Goal: Information Seeking & Learning: Check status

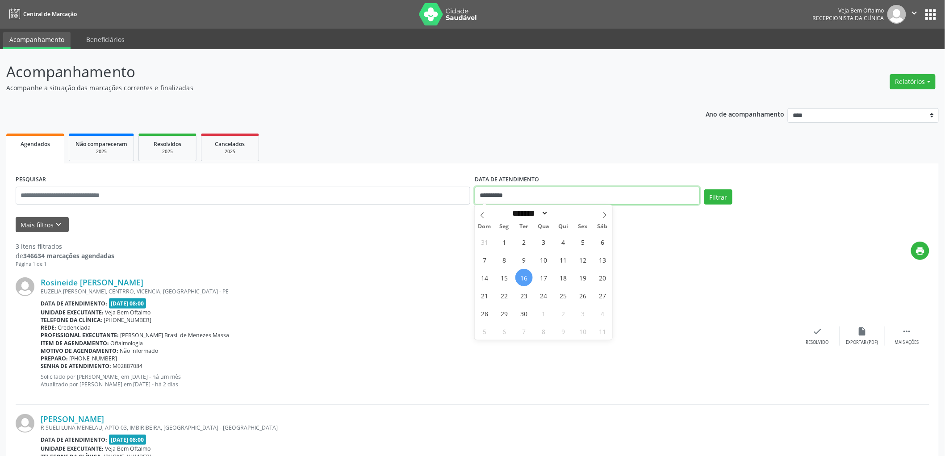
click at [511, 195] on input "**********" at bounding box center [587, 196] width 225 height 18
click at [541, 278] on span "17" at bounding box center [543, 277] width 17 height 17
type input "**********"
click at [541, 278] on span "17" at bounding box center [543, 277] width 17 height 17
click at [724, 189] on button "Filtrar" at bounding box center [718, 196] width 28 height 15
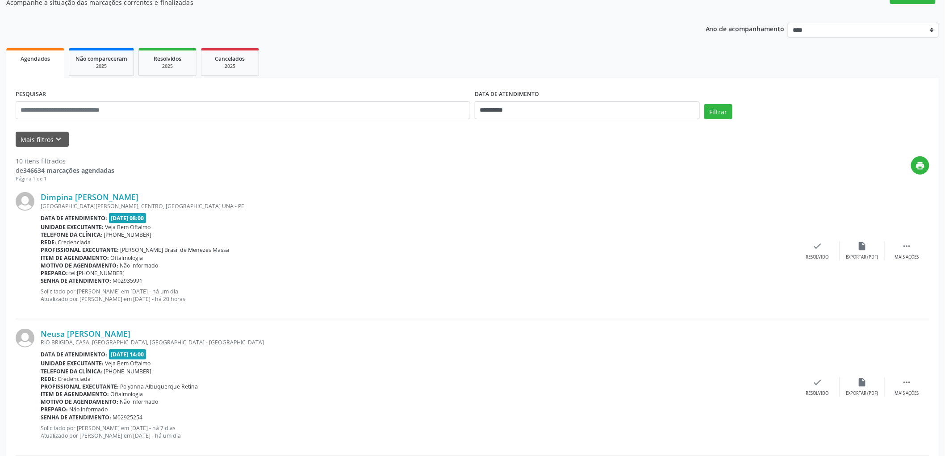
scroll to position [99, 0]
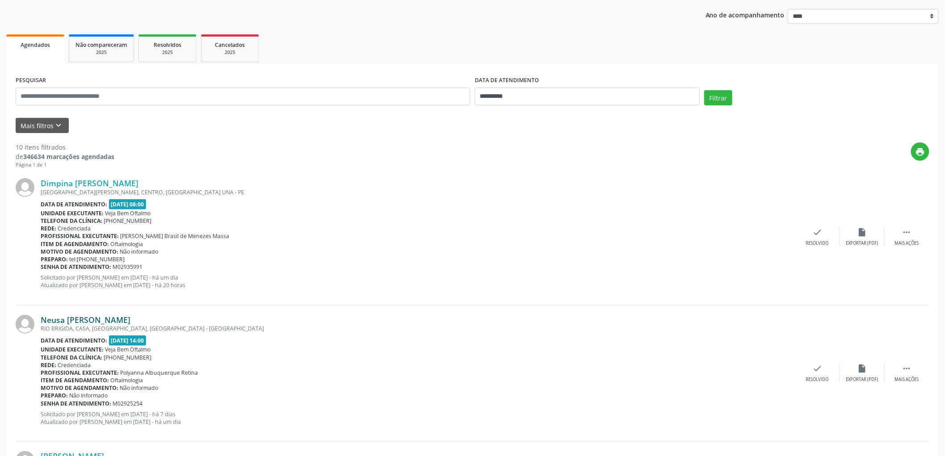
click at [94, 322] on link "Neusa [PERSON_NAME]" at bounding box center [86, 320] width 90 height 10
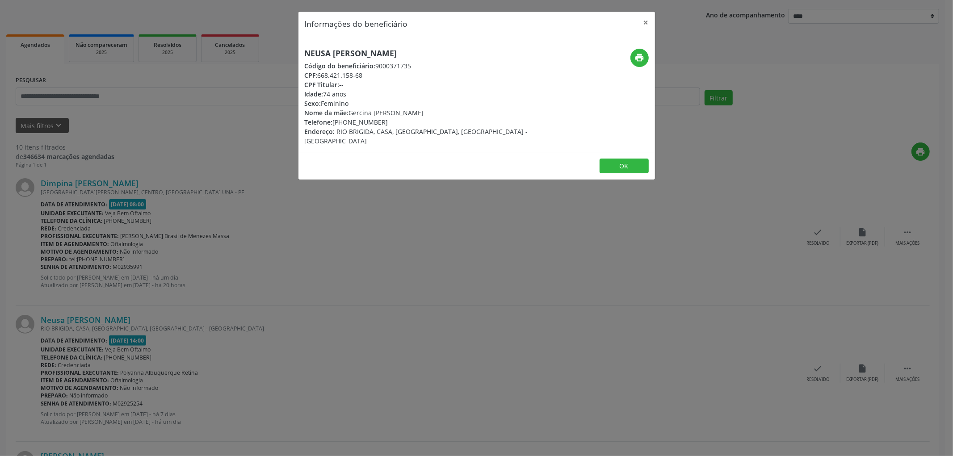
drag, startPoint x: 473, startPoint y: 51, endPoint x: 299, endPoint y: 43, distance: 173.5
click at [299, 43] on div "Neusa [PERSON_NAME] Código do beneficiário: 9000371735 CPF: 668.421.158-68 CPF …" at bounding box center [476, 94] width 356 height 116
copy h5 "Neusa [PERSON_NAME]"
click at [616, 159] on button "OK" at bounding box center [624, 166] width 49 height 15
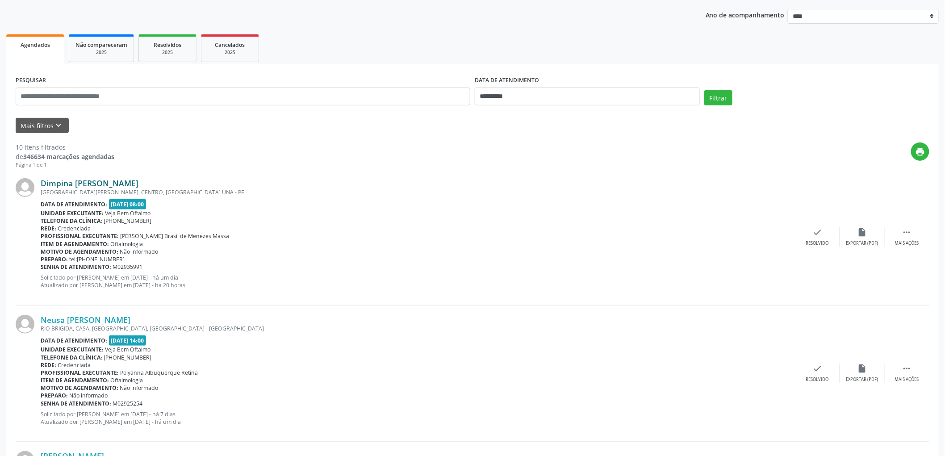
click at [132, 182] on link "Dimpina [PERSON_NAME]" at bounding box center [90, 183] width 98 height 10
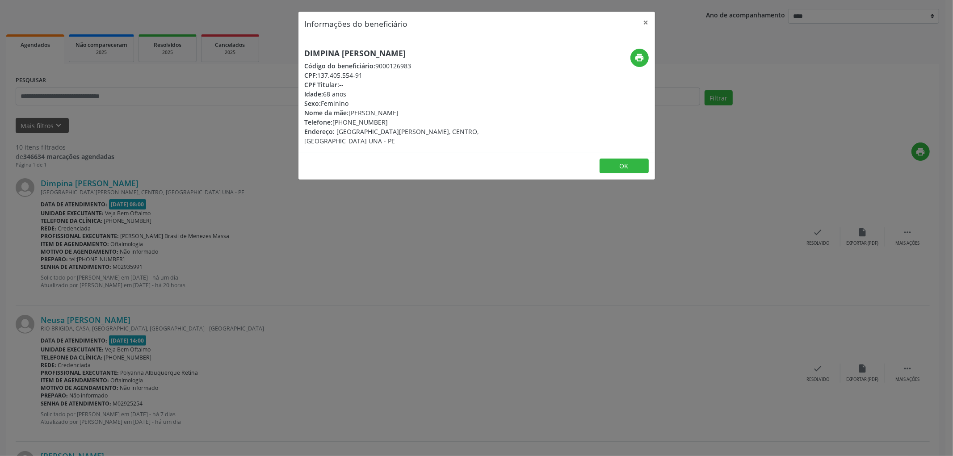
drag, startPoint x: 303, startPoint y: 50, endPoint x: 449, endPoint y: 50, distance: 146.1
click at [449, 50] on div "Dimpina [PERSON_NAME] Código do beneficiário: 9000126983 CPF: 137.405.554-91 CP…" at bounding box center [417, 97] width 238 height 97
copy h5 "Dimpina [PERSON_NAME]"
click at [617, 159] on button "OK" at bounding box center [624, 166] width 49 height 15
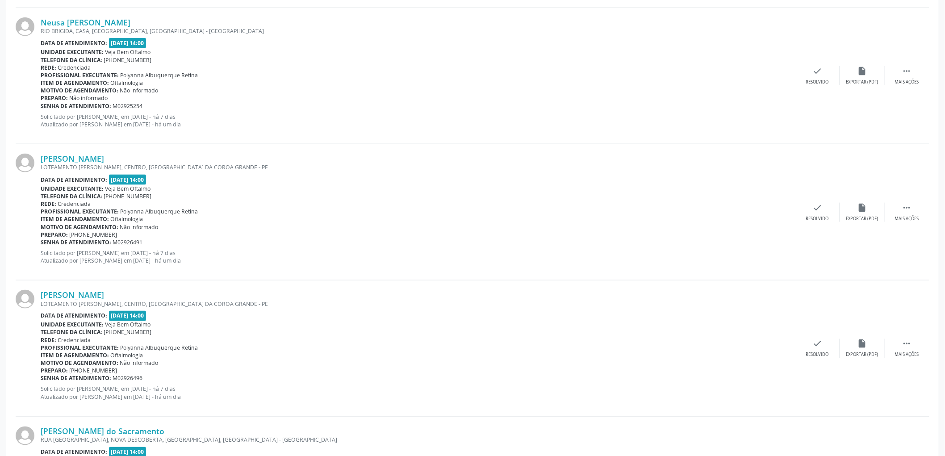
scroll to position [248, 0]
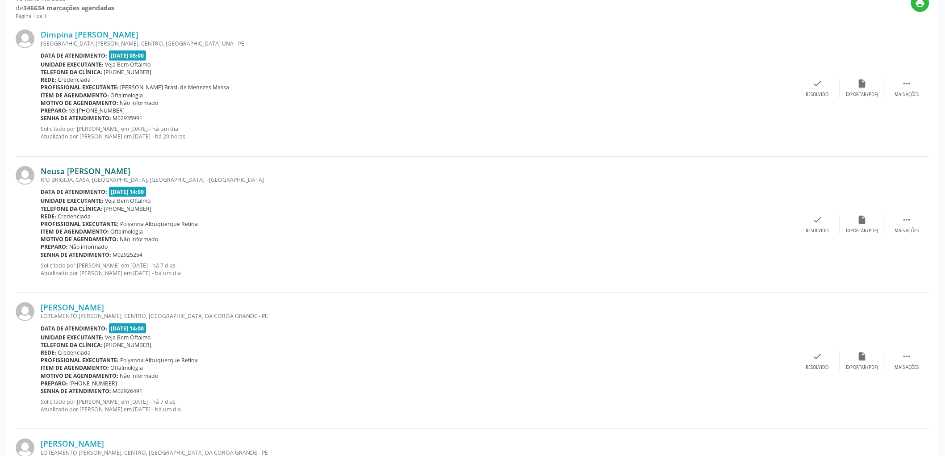
click at [116, 170] on link "Neusa [PERSON_NAME]" at bounding box center [86, 171] width 90 height 10
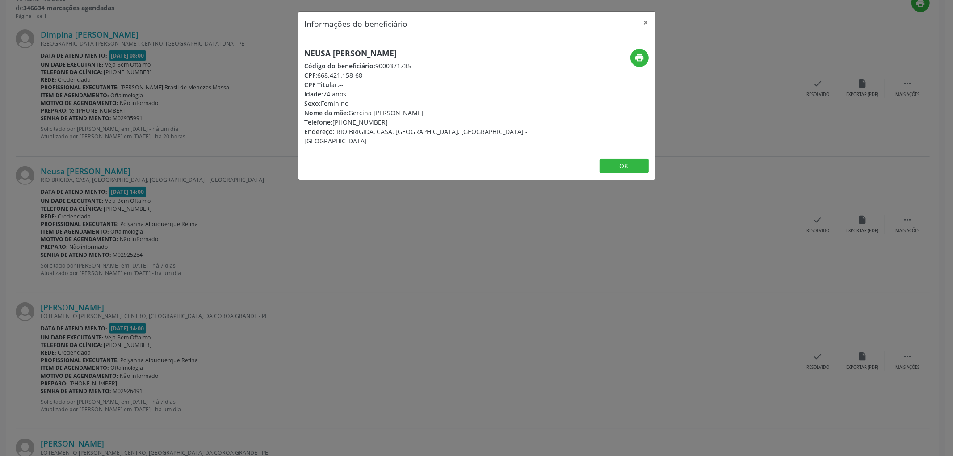
drag, startPoint x: 299, startPoint y: 51, endPoint x: 472, endPoint y: 55, distance: 172.9
click at [472, 55] on div "Neusa [PERSON_NAME] Código do beneficiário: 9000371735 CPF: 668.421.158-68 CPF …" at bounding box center [417, 97] width 238 height 97
copy h5 "Neusa [PERSON_NAME]"
click at [612, 159] on button "OK" at bounding box center [624, 166] width 49 height 15
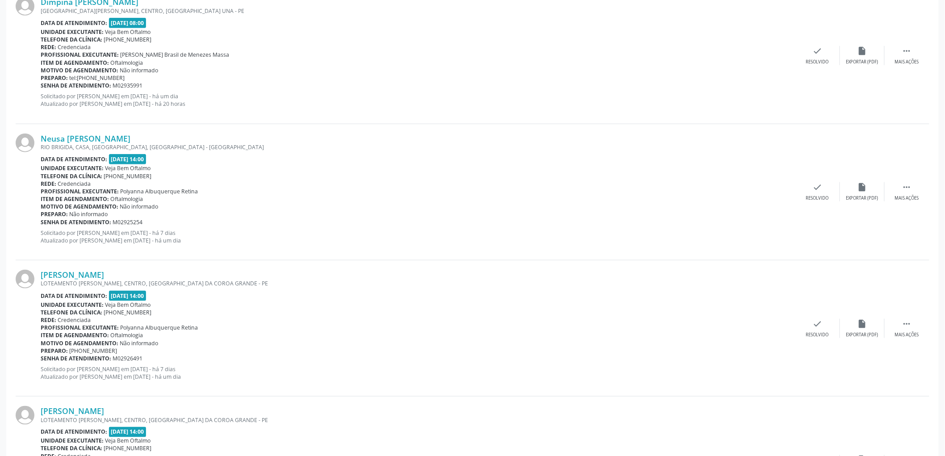
scroll to position [298, 0]
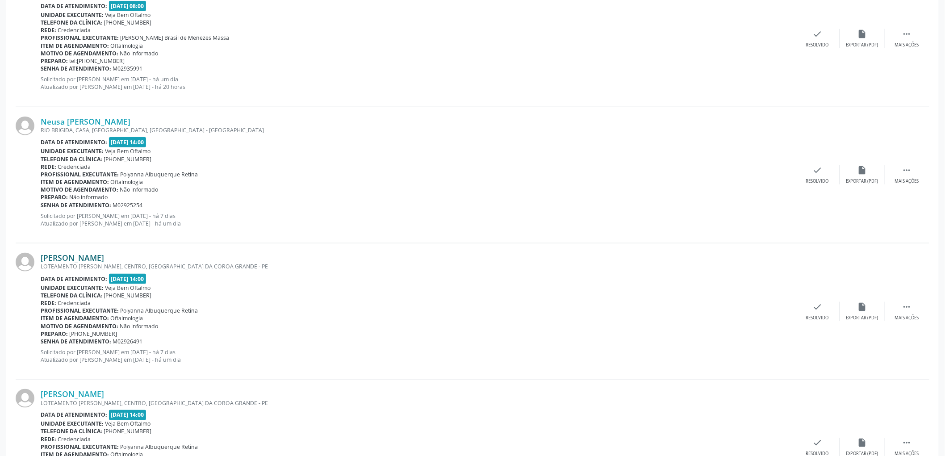
click at [94, 254] on link "[PERSON_NAME]" at bounding box center [72, 258] width 63 height 10
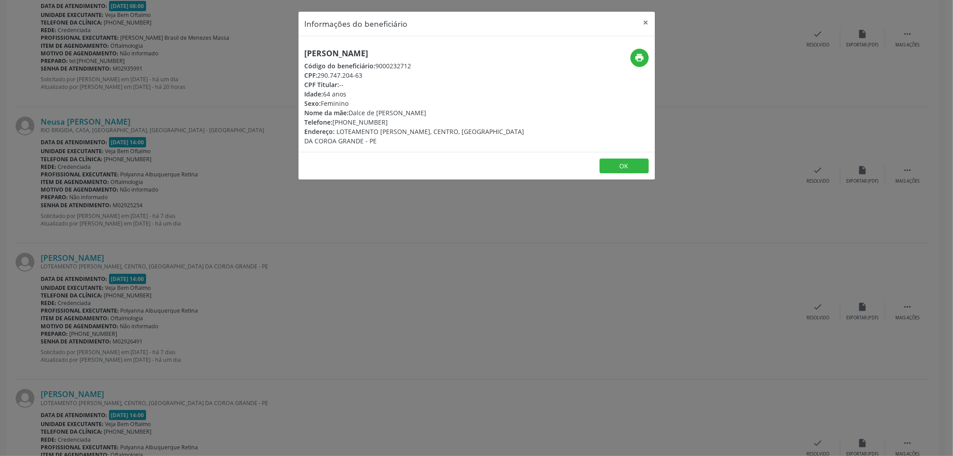
drag, startPoint x: 499, startPoint y: 48, endPoint x: 303, endPoint y: 51, distance: 196.1
click at [304, 51] on div "[PERSON_NAME] Código do beneficiário: 9000232712 CPF: 290.747.204-63 CPF Titula…" at bounding box center [417, 97] width 238 height 97
copy h5 "[PERSON_NAME]"
click at [616, 161] on button "OK" at bounding box center [624, 166] width 49 height 15
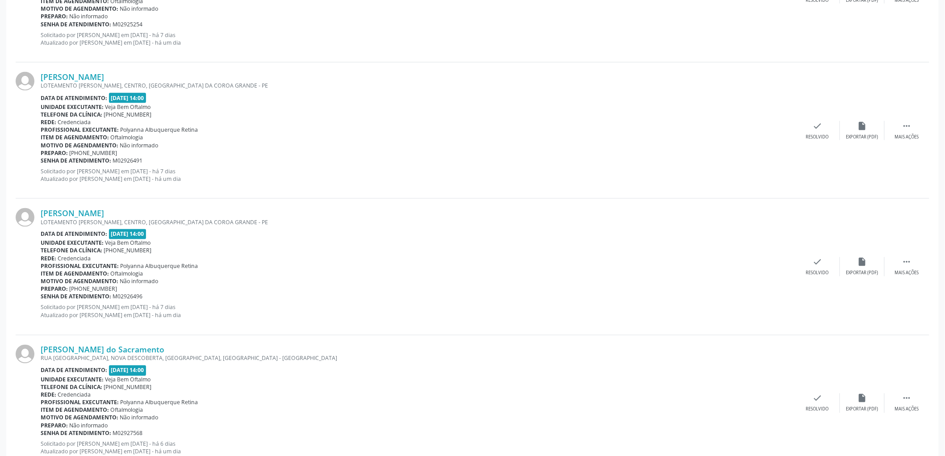
scroll to position [496, 0]
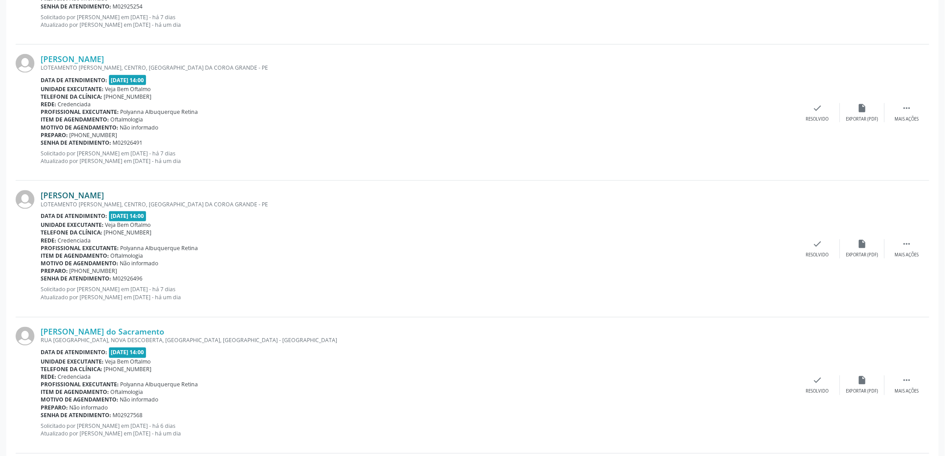
click at [79, 197] on link "[PERSON_NAME]" at bounding box center [72, 195] width 63 height 10
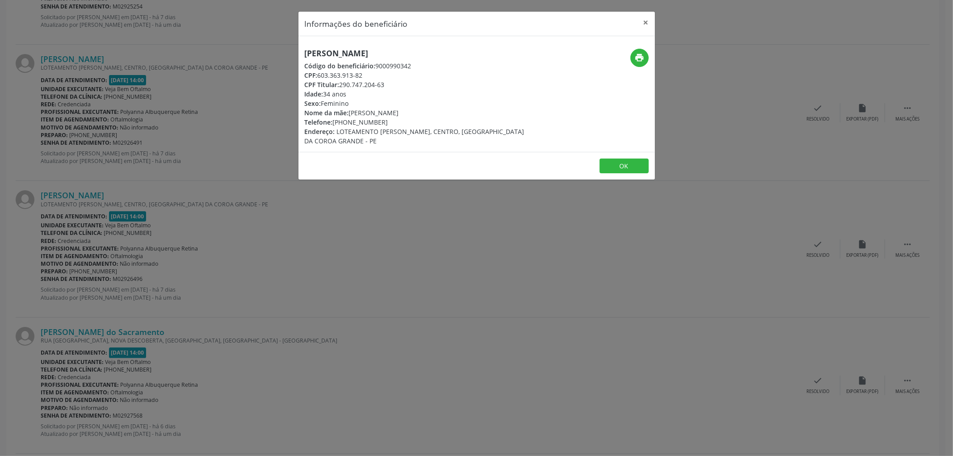
drag, startPoint x: 395, startPoint y: 56, endPoint x: 244, endPoint y: 49, distance: 151.6
click at [244, 49] on div "Informações do beneficiário × [PERSON_NAME] Código do beneficiário: 9000990342 …" at bounding box center [476, 228] width 953 height 456
copy h5 "[PERSON_NAME]"
drag, startPoint x: 319, startPoint y: 74, endPoint x: 365, endPoint y: 73, distance: 46.0
click at [365, 73] on div "CPF: 603.363.913-82" at bounding box center [417, 75] width 225 height 9
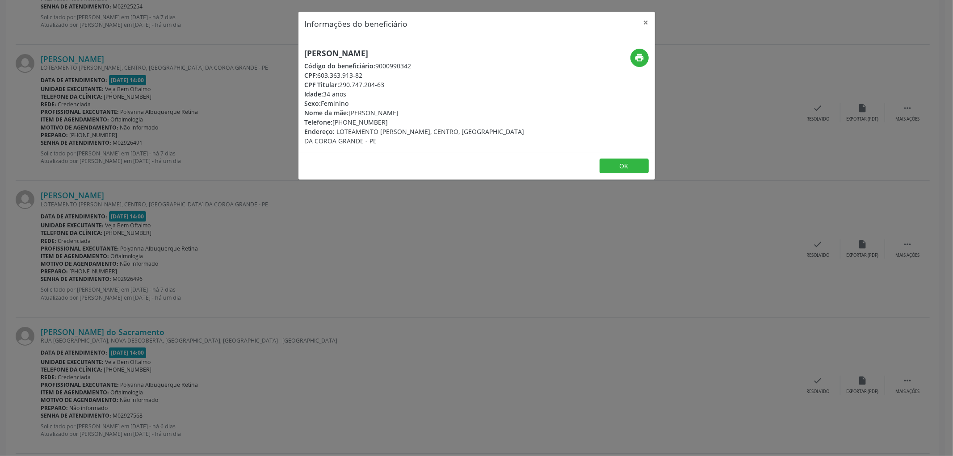
copy div "603.363.913-82"
drag, startPoint x: 346, startPoint y: 121, endPoint x: 381, endPoint y: 117, distance: 34.5
click at [381, 117] on div "Telefone: [PHONE_NUMBER]" at bounding box center [417, 121] width 225 height 9
copy div "99384-6064"
click at [625, 166] on button "OK" at bounding box center [624, 166] width 49 height 15
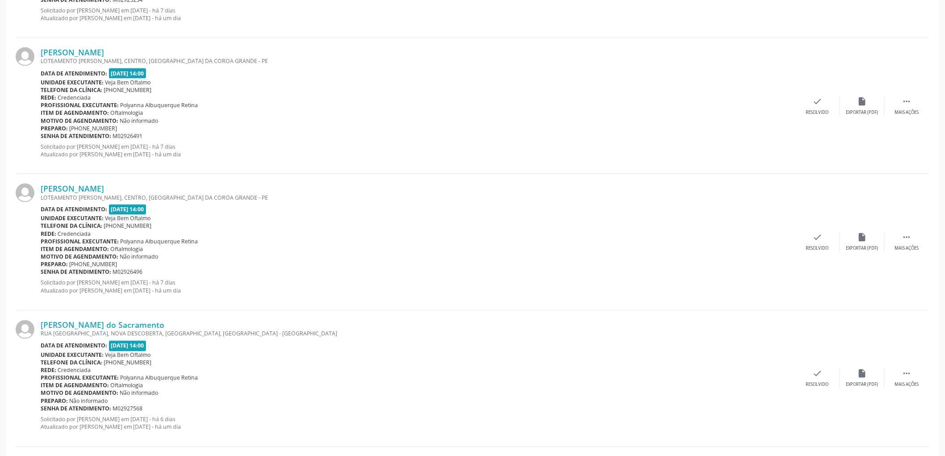
scroll to position [595, 0]
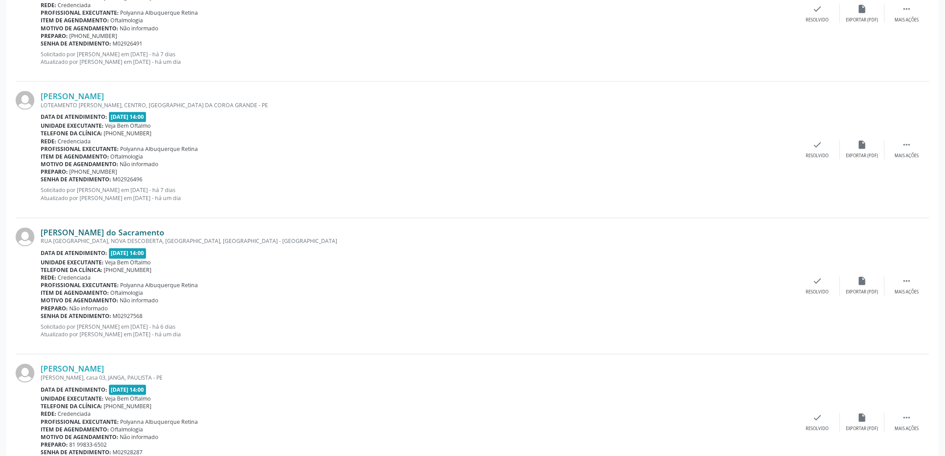
click at [117, 234] on link "[PERSON_NAME] do Sacramento" at bounding box center [103, 233] width 124 height 10
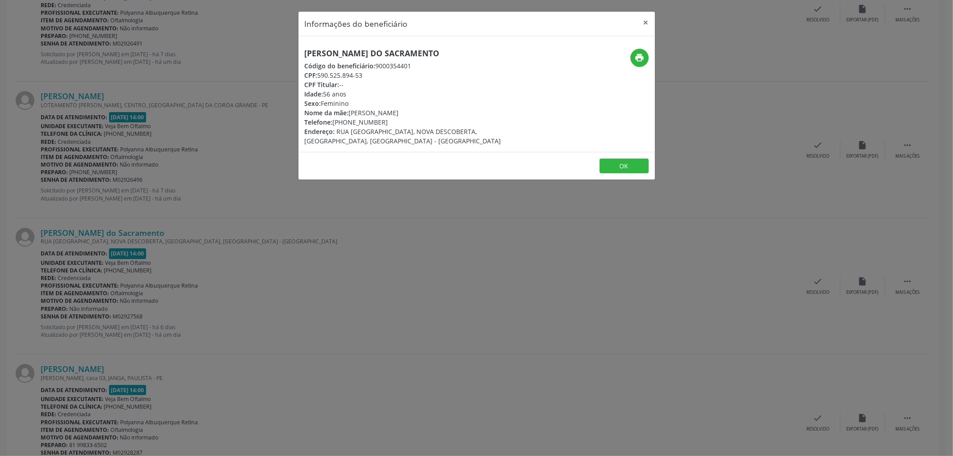
drag, startPoint x: 484, startPoint y: 50, endPoint x: 299, endPoint y: 52, distance: 185.0
click at [299, 52] on div "[PERSON_NAME] do Sacramento Código do beneficiário: 9000354401 CPF: 590.525.894…" at bounding box center [417, 97] width 238 height 97
copy h5 "[PERSON_NAME] do Sacramento"
drag, startPoint x: 346, startPoint y: 122, endPoint x: 382, endPoint y: 122, distance: 36.2
click at [382, 122] on div "Telefone: [PHONE_NUMBER]" at bounding box center [417, 121] width 225 height 9
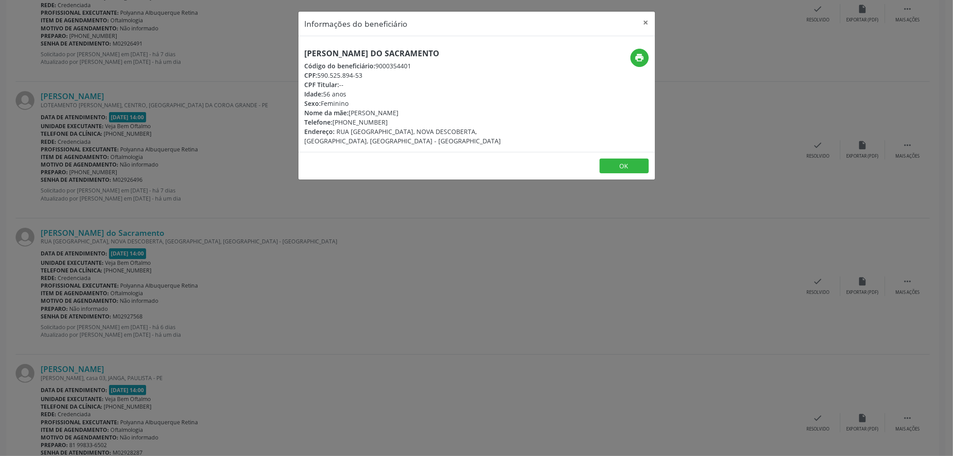
copy div "98353-9026"
click at [616, 163] on button "OK" at bounding box center [624, 166] width 49 height 15
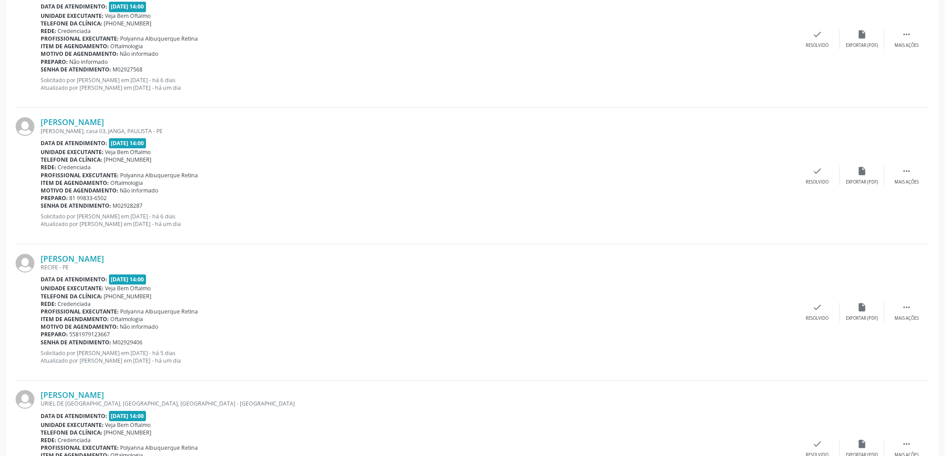
scroll to position [843, 0]
click at [143, 113] on div "[PERSON_NAME] [PERSON_NAME], casa 03, JANGA, PAULISTA - PE Data de atendimento:…" at bounding box center [473, 175] width 914 height 136
click at [104, 121] on link "[PERSON_NAME]" at bounding box center [72, 121] width 63 height 10
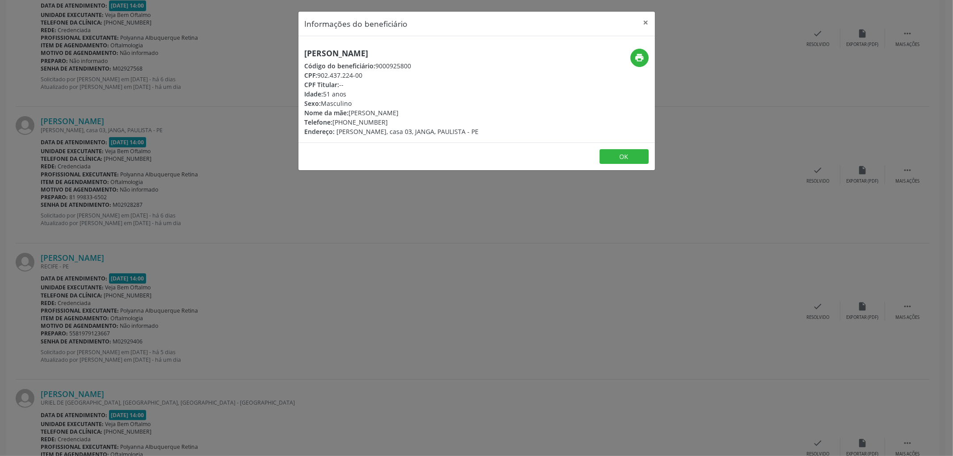
drag, startPoint x: 506, startPoint y: 52, endPoint x: 302, endPoint y: 50, distance: 203.3
click at [302, 50] on div "[PERSON_NAME] Código do beneficiário: 9000925800 CPF: 902.437.224-00 CPF Titula…" at bounding box center [417, 93] width 238 height 88
copy h5 "[PERSON_NAME]"
click at [610, 153] on button "OK" at bounding box center [624, 156] width 49 height 15
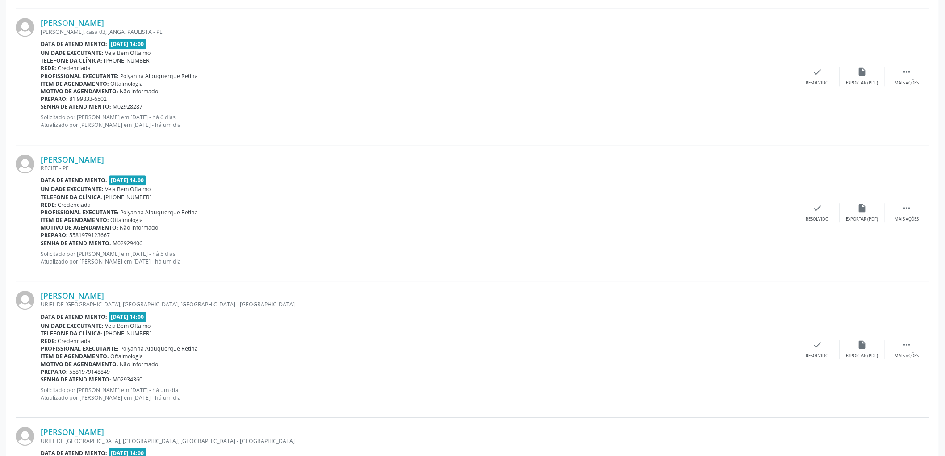
scroll to position [943, 0]
click at [91, 155] on link "[PERSON_NAME]" at bounding box center [72, 158] width 63 height 10
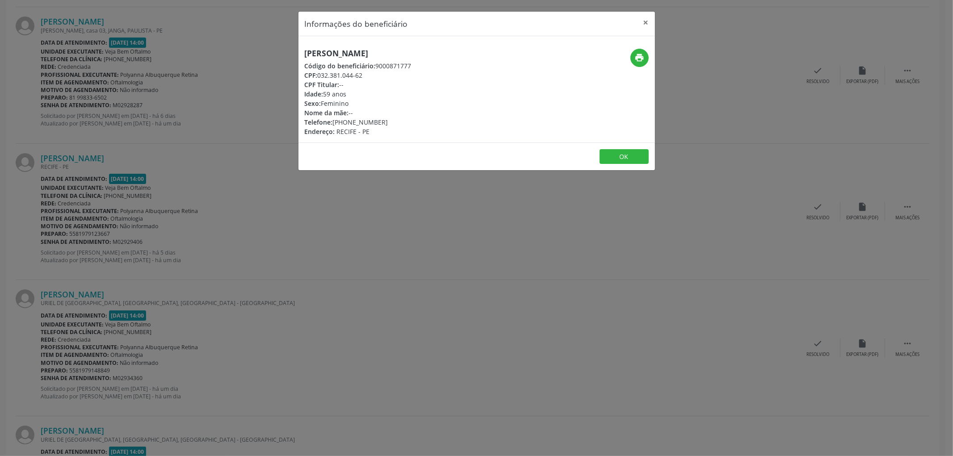
drag, startPoint x: 409, startPoint y: 49, endPoint x: 295, endPoint y: 49, distance: 113.9
click at [295, 49] on div "Informações do beneficiário × [PERSON_NAME] Código do beneficiário: 9000871777 …" at bounding box center [476, 228] width 953 height 456
click at [637, 158] on button "OK" at bounding box center [624, 156] width 49 height 15
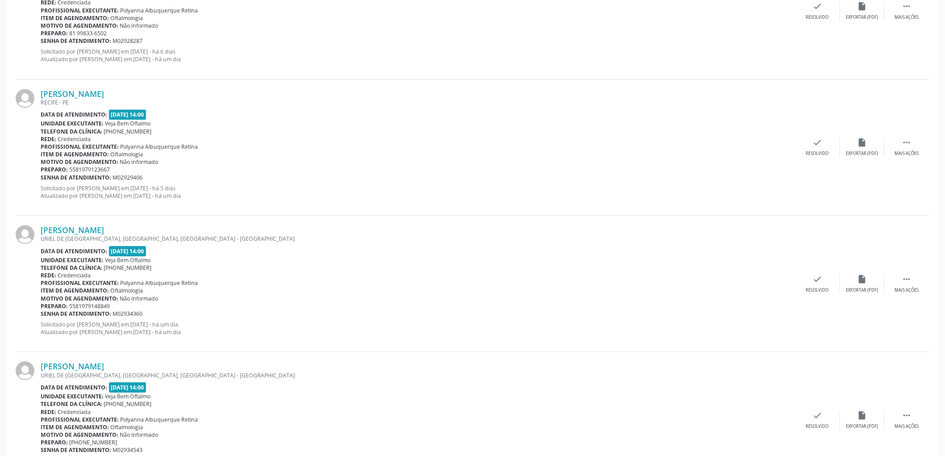
scroll to position [1042, 0]
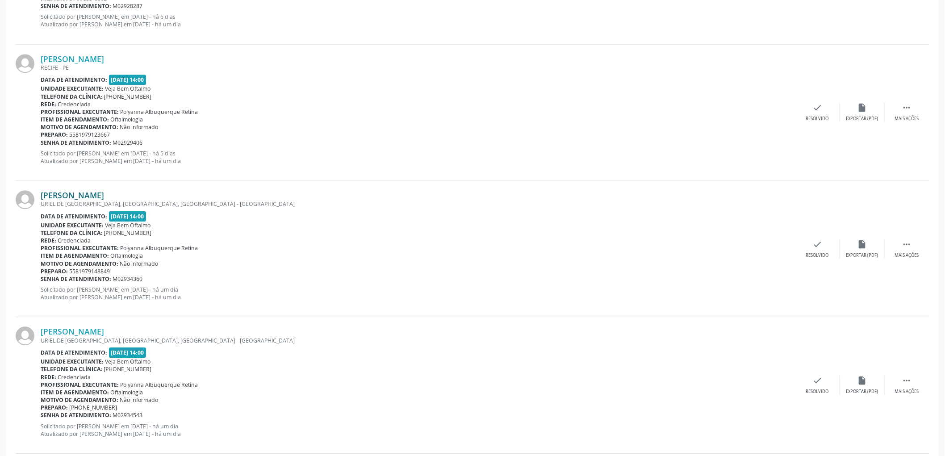
click at [104, 195] on link "[PERSON_NAME]" at bounding box center [72, 195] width 63 height 10
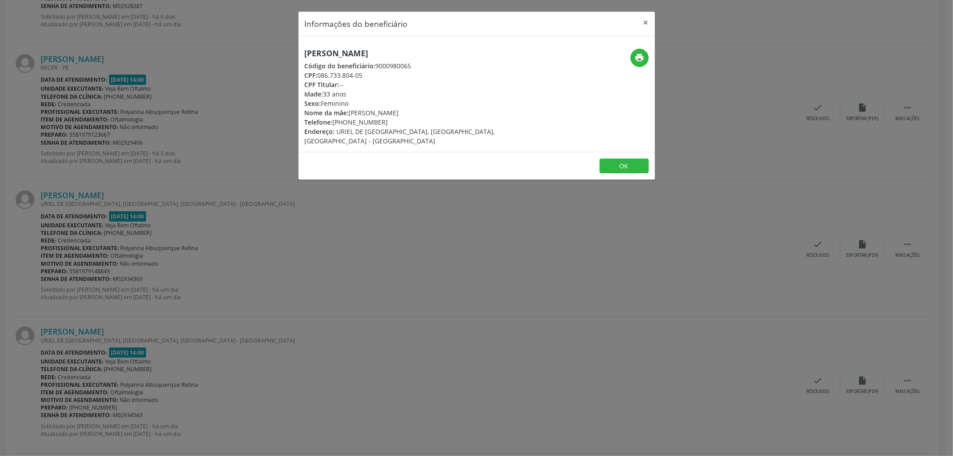
drag, startPoint x: 456, startPoint y: 54, endPoint x: 289, endPoint y: 53, distance: 167.1
click at [289, 53] on div "Informações do beneficiário × [PERSON_NAME] Código do beneficiário: 9000980065 …" at bounding box center [476, 228] width 953 height 456
click at [626, 159] on button "OK" at bounding box center [624, 166] width 49 height 15
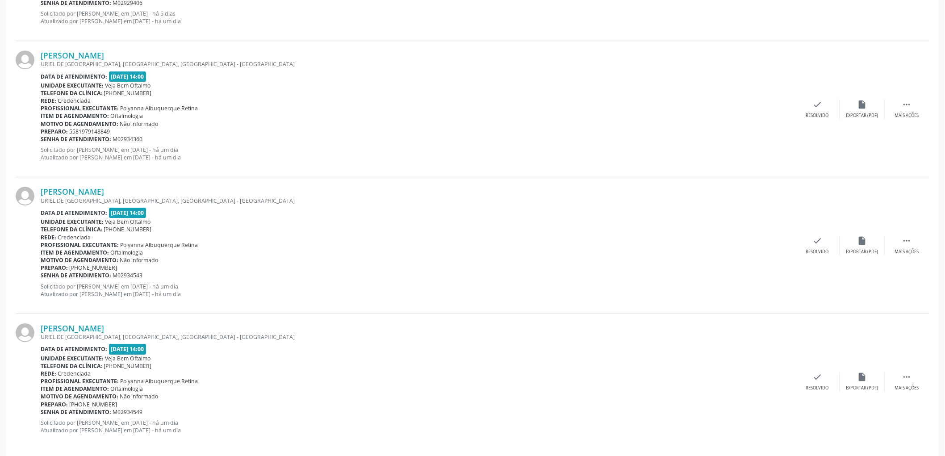
scroll to position [1191, 0]
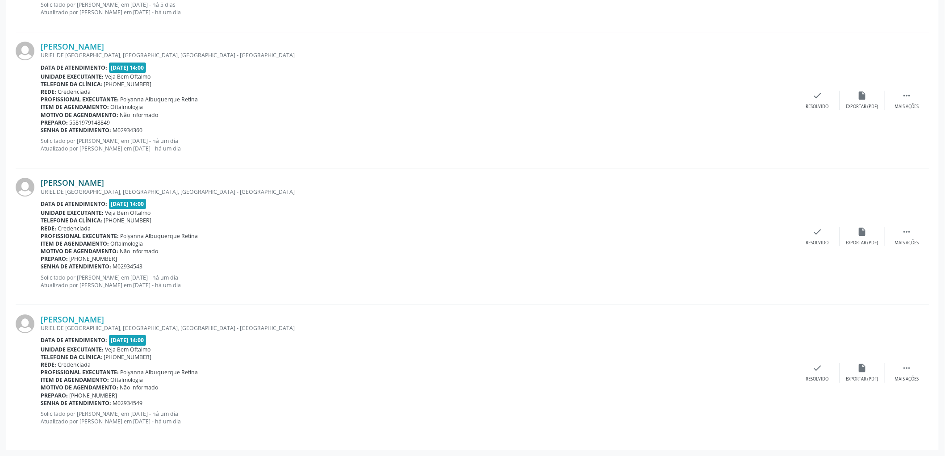
click at [104, 181] on link "[PERSON_NAME]" at bounding box center [72, 183] width 63 height 10
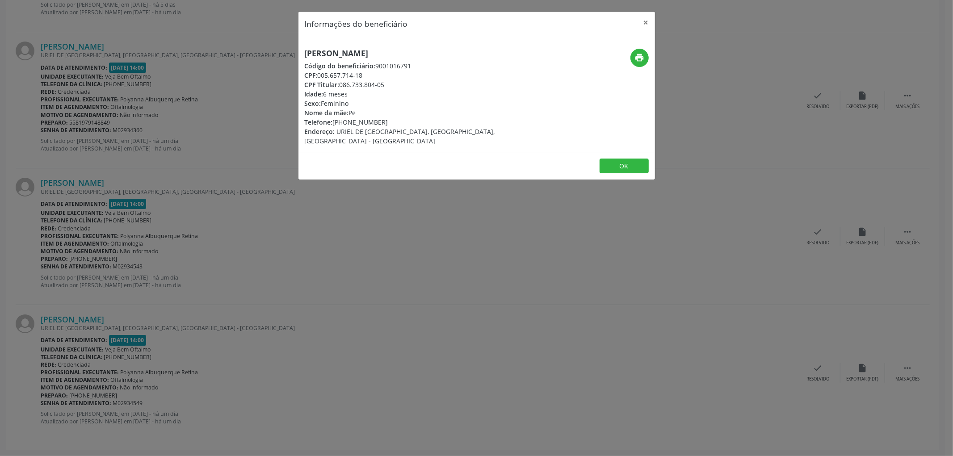
drag, startPoint x: 445, startPoint y: 51, endPoint x: 301, endPoint y: 52, distance: 143.8
click at [301, 52] on div "[PERSON_NAME] Código do beneficiário: 9001016791 CPF: 005.657.714-18 CPF Titula…" at bounding box center [417, 97] width 238 height 97
drag, startPoint x: 346, startPoint y: 122, endPoint x: 380, endPoint y: 122, distance: 34.0
click at [380, 122] on div "Telefone: [PHONE_NUMBER]" at bounding box center [417, 121] width 225 height 9
drag, startPoint x: 321, startPoint y: 75, endPoint x: 348, endPoint y: 75, distance: 26.8
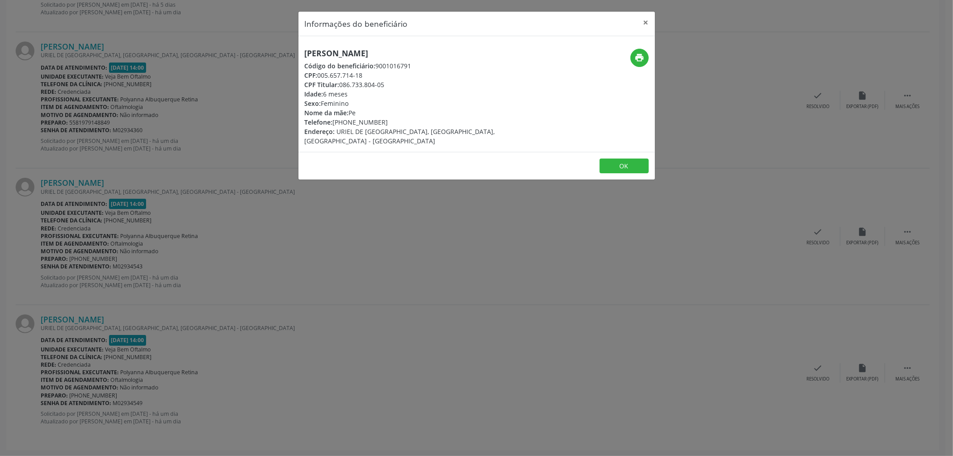
click at [348, 75] on div "CPF: 005.657.714-18" at bounding box center [417, 75] width 225 height 9
drag, startPoint x: 319, startPoint y: 75, endPoint x: 365, endPoint y: 75, distance: 45.1
click at [365, 75] on div "CPF: 005.657.714-18" at bounding box center [417, 75] width 225 height 9
click at [635, 159] on button "OK" at bounding box center [624, 166] width 49 height 15
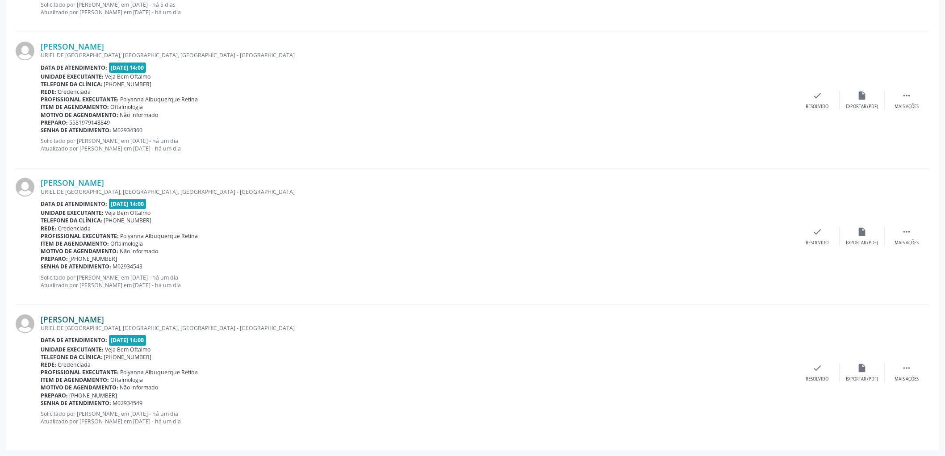
click at [104, 319] on link "[PERSON_NAME]" at bounding box center [72, 319] width 63 height 10
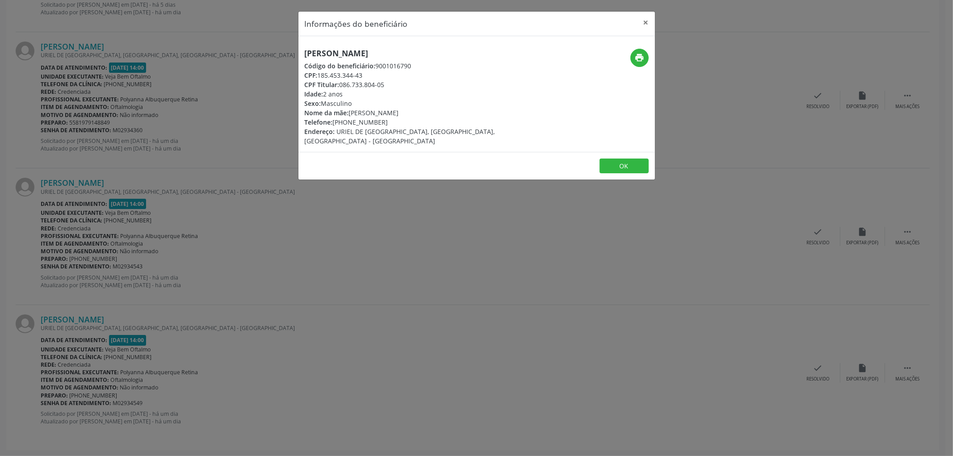
drag, startPoint x: 440, startPoint y: 54, endPoint x: 298, endPoint y: 45, distance: 142.3
click at [298, 45] on div "[PERSON_NAME] Código do beneficiário: 9001016790 CPF: 185.453.344-43 CPF Titula…" at bounding box center [476, 94] width 356 height 116
drag, startPoint x: 348, startPoint y: 120, endPoint x: 379, endPoint y: 120, distance: 31.3
click at [379, 120] on div "Telefone: [PHONE_NUMBER]" at bounding box center [417, 121] width 225 height 9
drag, startPoint x: 320, startPoint y: 73, endPoint x: 364, endPoint y: 73, distance: 44.2
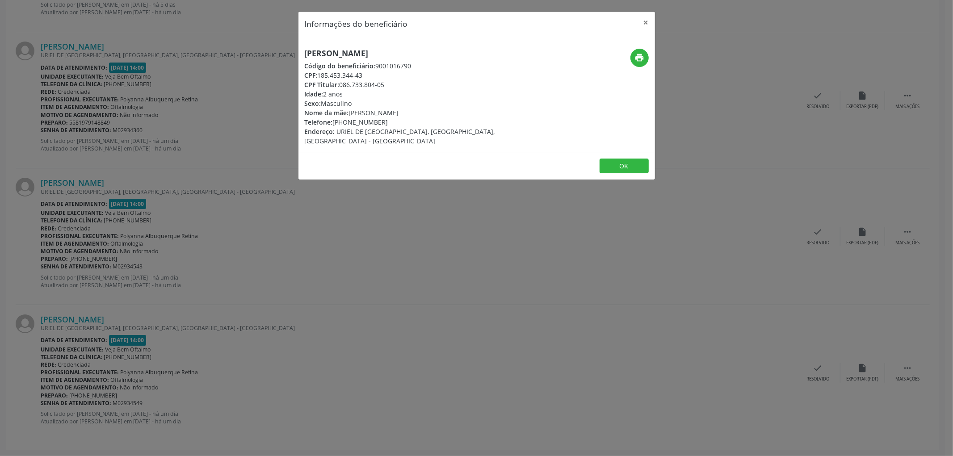
click at [364, 73] on div "CPF: 185.453.344-43" at bounding box center [417, 75] width 225 height 9
click at [629, 159] on button "OK" at bounding box center [624, 166] width 49 height 15
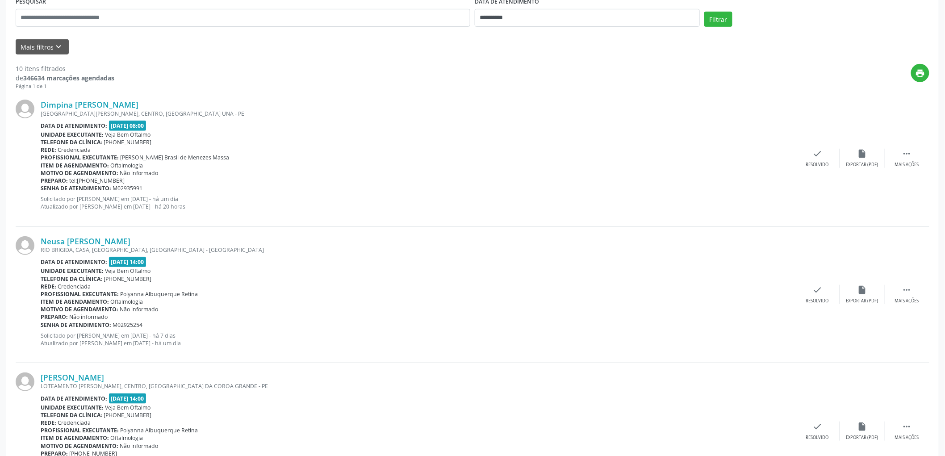
scroll to position [99, 0]
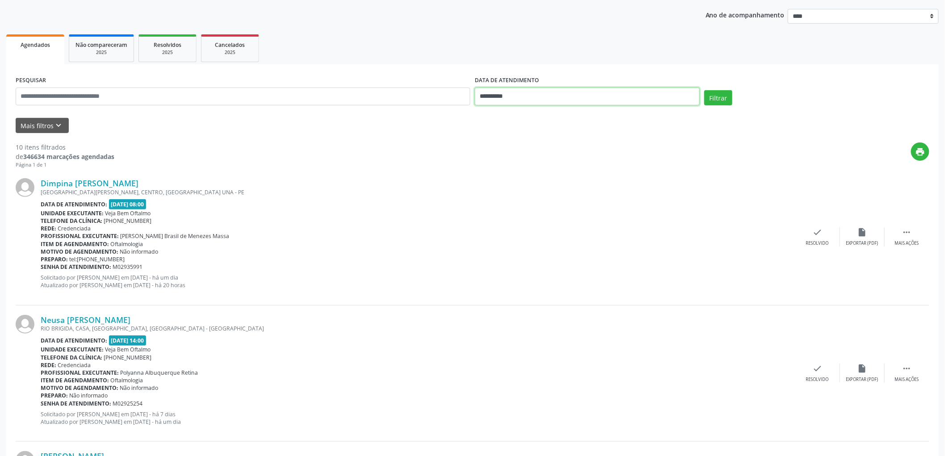
click at [512, 88] on input "**********" at bounding box center [587, 97] width 225 height 18
click at [546, 178] on span "17" at bounding box center [543, 178] width 17 height 17
type input "**********"
click at [546, 178] on span "17" at bounding box center [543, 178] width 17 height 17
click at [720, 96] on button "Filtrar" at bounding box center [718, 97] width 28 height 15
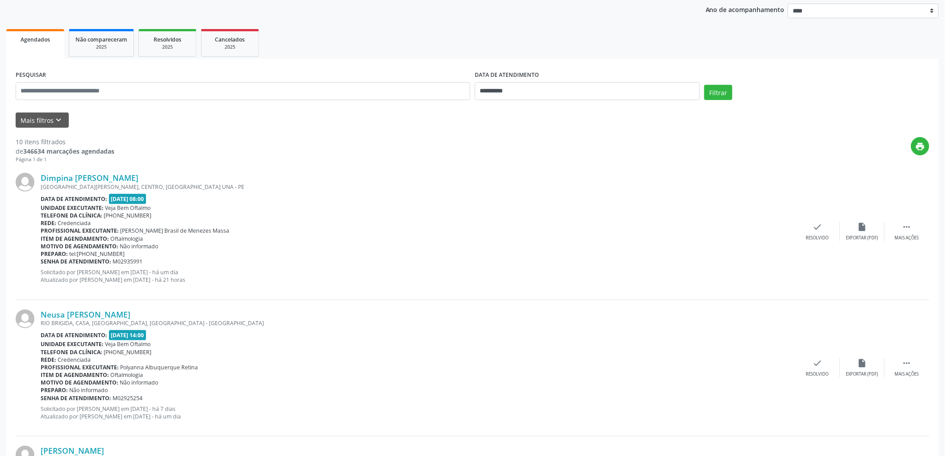
scroll to position [0, 0]
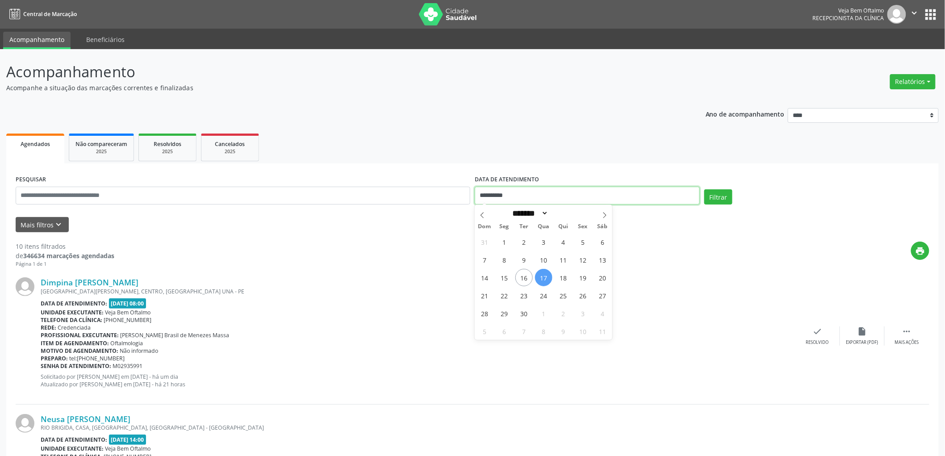
click at [508, 195] on input "**********" at bounding box center [587, 196] width 225 height 18
click at [565, 276] on span "18" at bounding box center [563, 277] width 17 height 17
type input "**********"
click at [565, 276] on span "18" at bounding box center [563, 277] width 17 height 17
click at [714, 197] on button "Filtrar" at bounding box center [718, 196] width 28 height 15
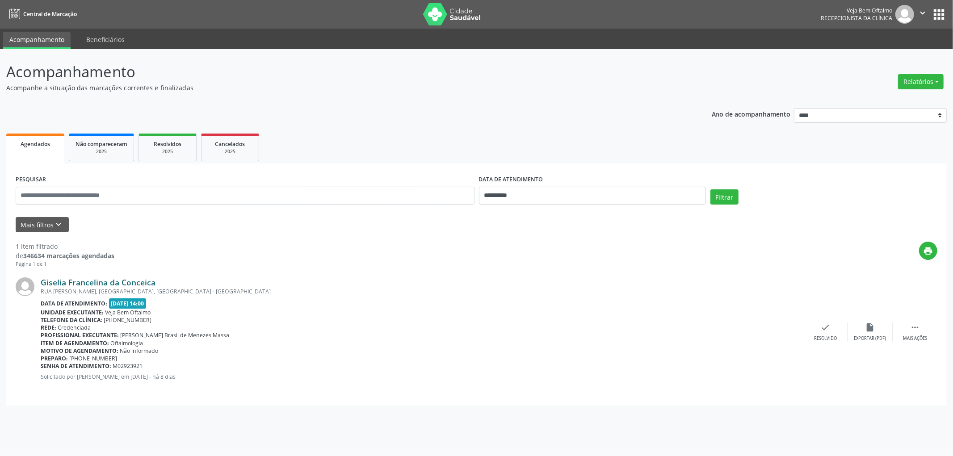
click at [121, 283] on link "Giselia Francelina da Conceica" at bounding box center [98, 282] width 115 height 10
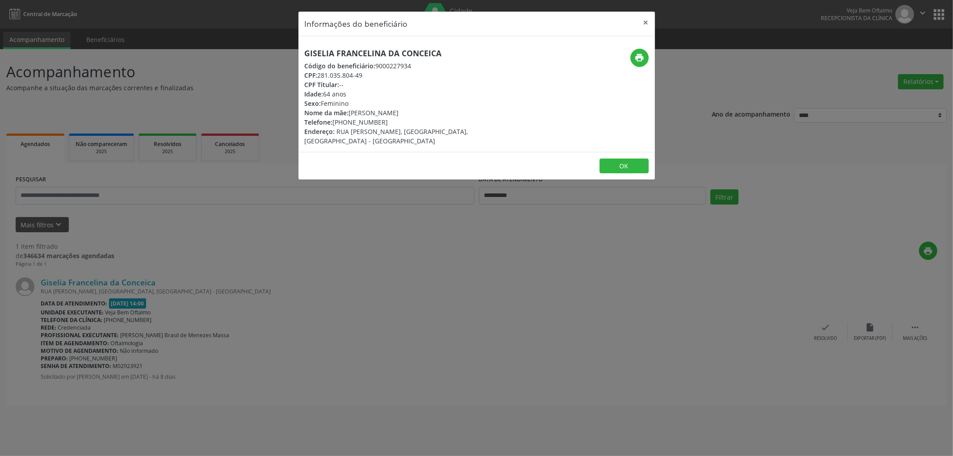
drag, startPoint x: 449, startPoint y: 55, endPoint x: 306, endPoint y: 51, distance: 143.0
click at [306, 51] on h5 "Giselia Francelina da Conceica" at bounding box center [417, 53] width 225 height 9
click at [399, 60] on div "Giselia Francelina da Conceica Código do beneficiário: 9000227934 CPF: 281.035.…" at bounding box center [417, 97] width 225 height 97
drag, startPoint x: 383, startPoint y: 51, endPoint x: 304, endPoint y: 50, distance: 78.6
click at [305, 50] on h5 "Giselia Francelina da Conceica" at bounding box center [417, 53] width 225 height 9
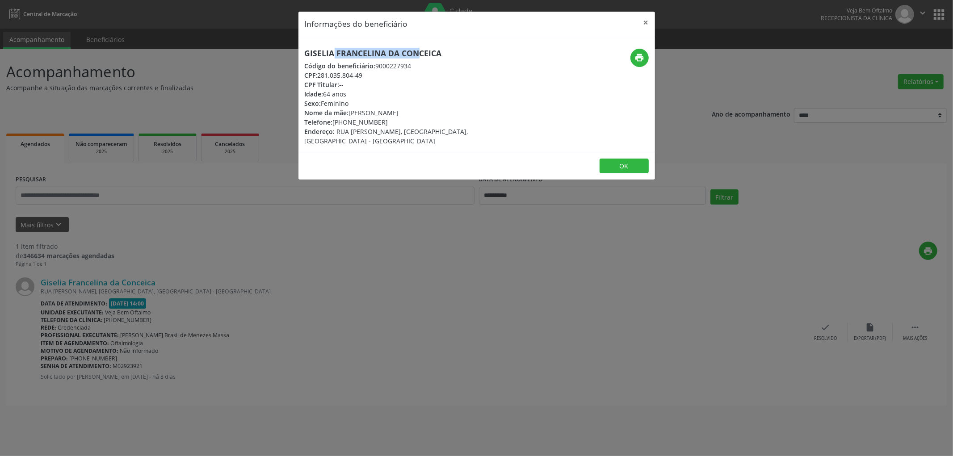
drag, startPoint x: 387, startPoint y: 53, endPoint x: 438, endPoint y: 50, distance: 51.0
click at [438, 50] on h5 "Giselia Francelina da Conceica" at bounding box center [417, 53] width 225 height 9
drag, startPoint x: 319, startPoint y: 73, endPoint x: 361, endPoint y: 73, distance: 41.5
click at [363, 73] on div "CPF: 281.035.804-49" at bounding box center [417, 75] width 225 height 9
drag, startPoint x: 350, startPoint y: 120, endPoint x: 380, endPoint y: 119, distance: 30.4
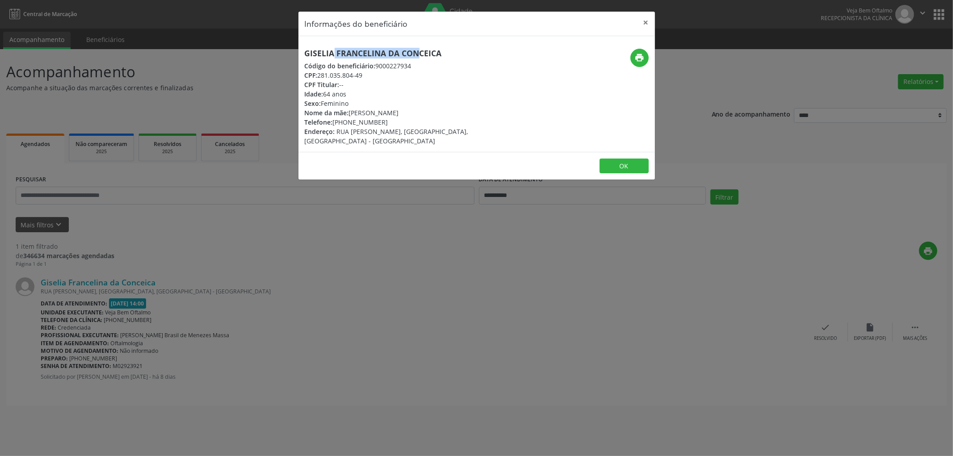
click at [380, 119] on div "Telefone: [PHONE_NUMBER]" at bounding box center [417, 121] width 225 height 9
click at [654, 165] on div "Informações do beneficiário × Giselia Francelina da Conceica Código do benefici…" at bounding box center [476, 95] width 357 height 169
click at [637, 168] on button "OK" at bounding box center [624, 166] width 49 height 15
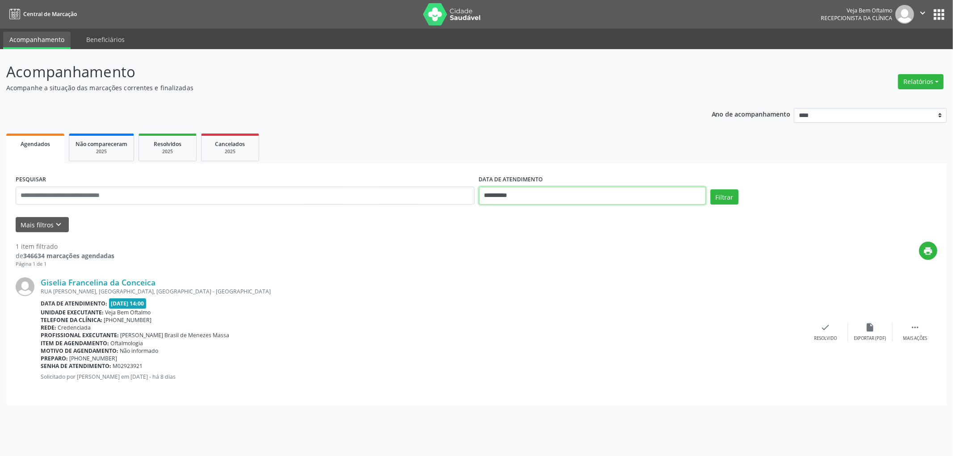
click at [508, 195] on input "**********" at bounding box center [592, 196] width 227 height 18
click at [524, 278] on span "16" at bounding box center [524, 277] width 17 height 17
type input "**********"
click at [524, 278] on span "16" at bounding box center [524, 277] width 17 height 17
click at [723, 194] on button "Filtrar" at bounding box center [724, 196] width 28 height 15
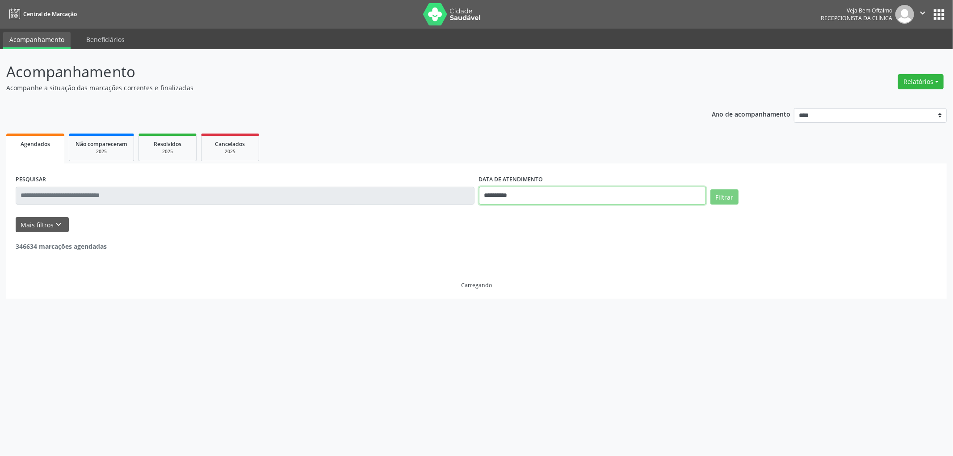
click at [525, 197] on input "**********" at bounding box center [592, 196] width 227 height 18
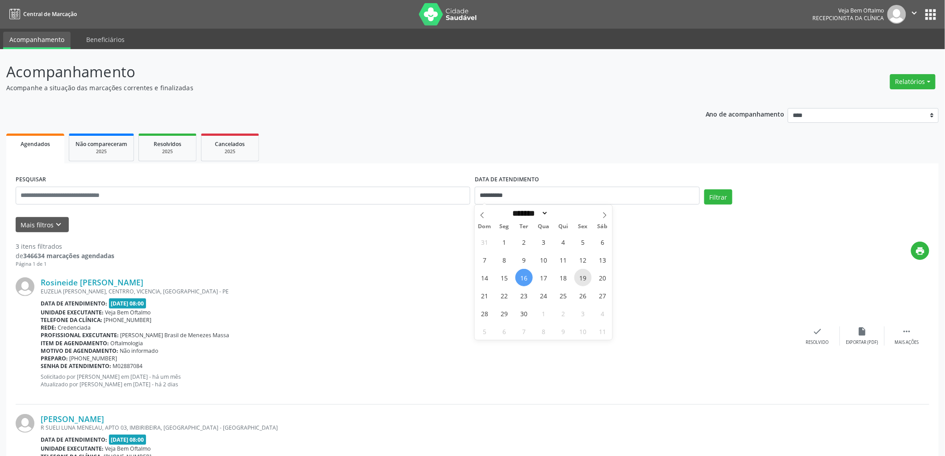
click at [578, 277] on span "19" at bounding box center [582, 277] width 17 height 17
type input "**********"
click at [578, 277] on span "19" at bounding box center [582, 277] width 17 height 17
click at [717, 197] on button "Filtrar" at bounding box center [718, 196] width 28 height 15
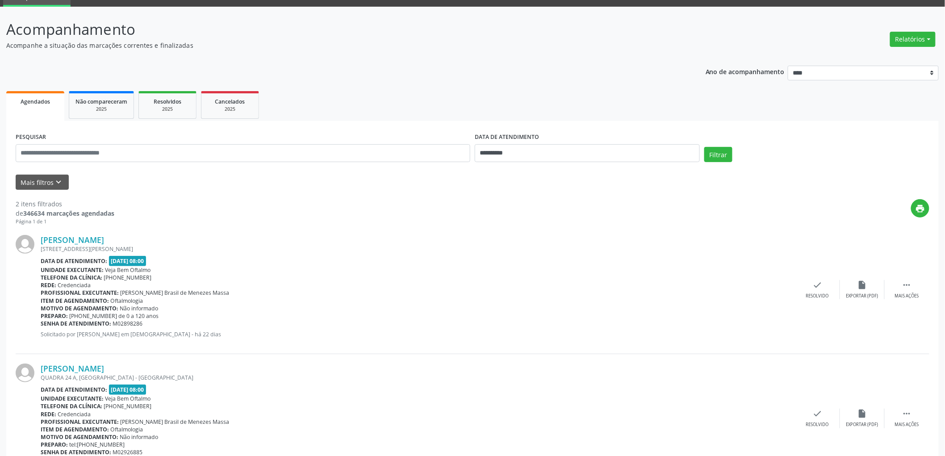
scroll to position [84, 0]
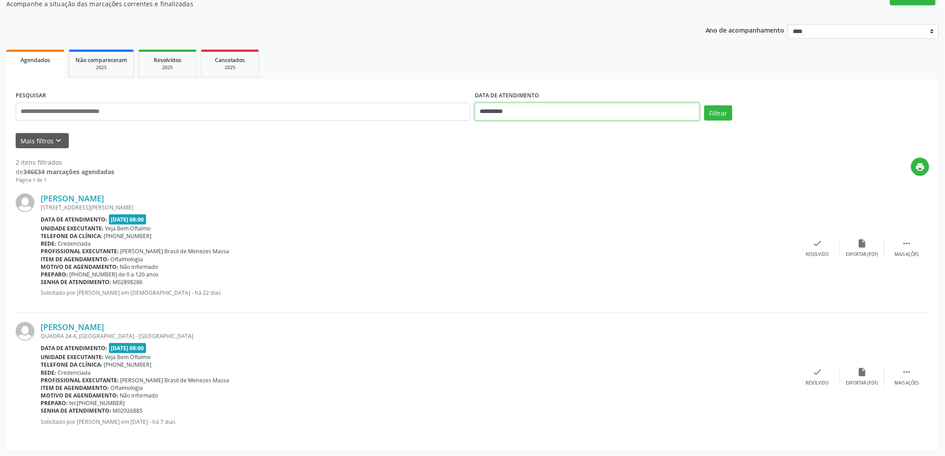
click at [517, 106] on input "**********" at bounding box center [587, 112] width 225 height 18
click at [523, 197] on span "16" at bounding box center [524, 193] width 17 height 17
type input "**********"
click at [523, 197] on span "16" at bounding box center [524, 193] width 17 height 17
click at [711, 114] on button "Filtrar" at bounding box center [718, 112] width 28 height 15
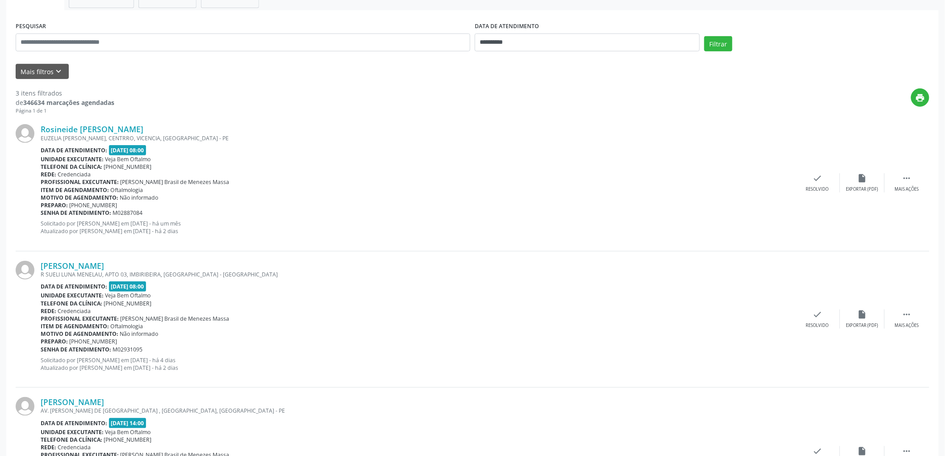
scroll to position [87, 0]
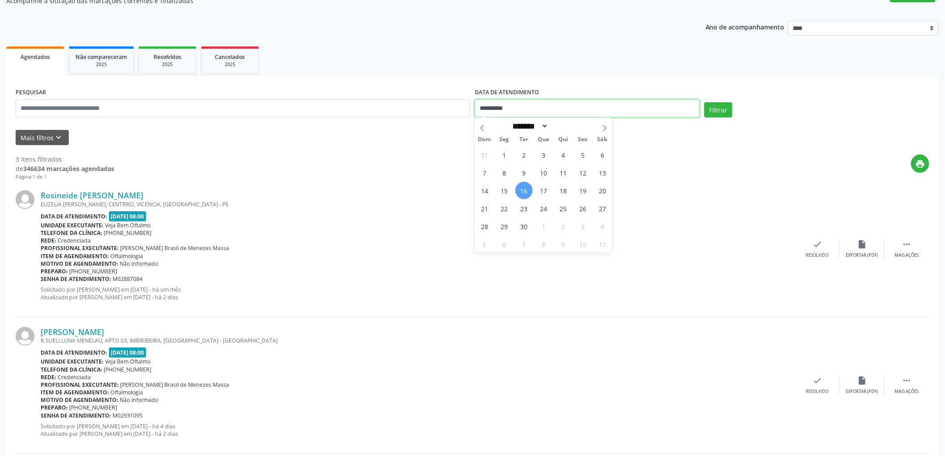
click at [507, 101] on input "**********" at bounding box center [587, 109] width 225 height 18
click at [545, 190] on span "17" at bounding box center [543, 190] width 17 height 17
type input "**********"
click at [545, 190] on span "17" at bounding box center [543, 190] width 17 height 17
click at [728, 109] on button "Filtrar" at bounding box center [718, 109] width 28 height 15
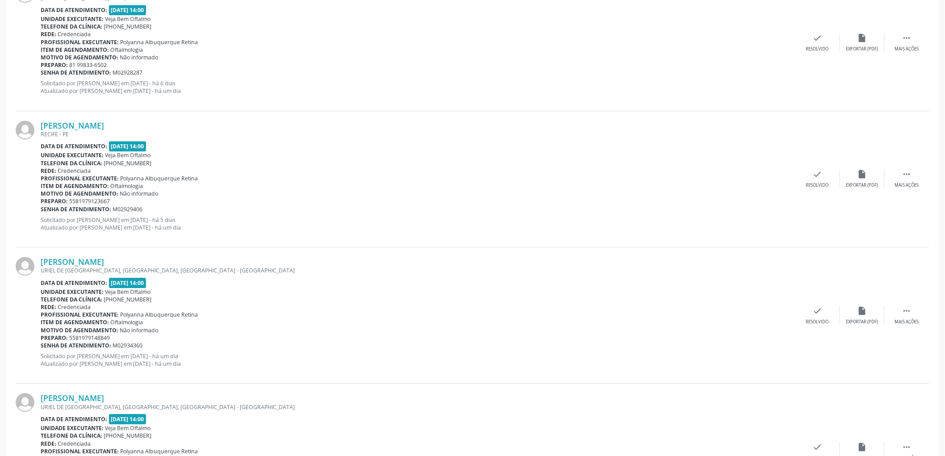
scroll to position [1191, 0]
